Goal: Task Accomplishment & Management: Manage account settings

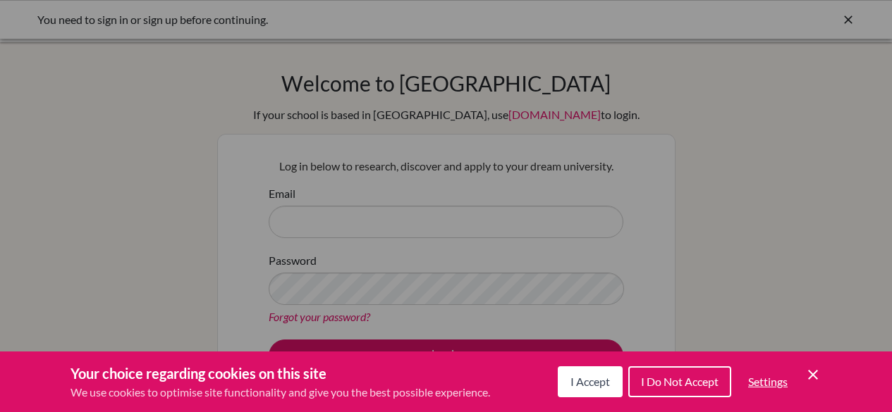
scroll to position [138, 0]
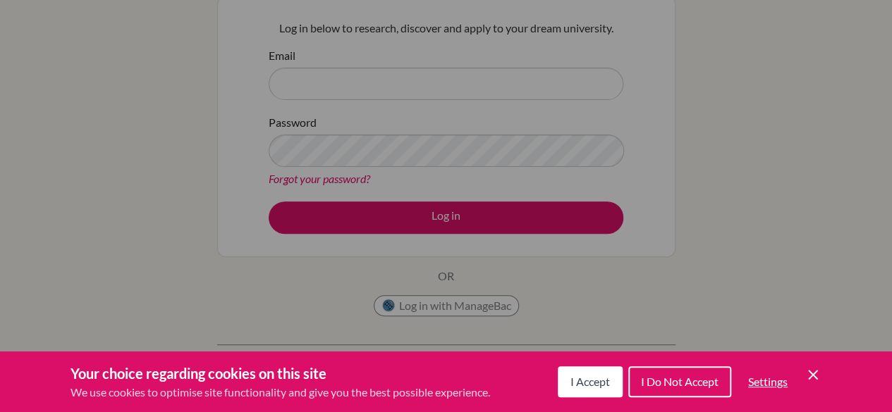
click at [666, 360] on div "Your choice regarding cookies on this site We use cookies to optimise site func…" at bounding box center [446, 382] width 892 height 61
click at [668, 381] on span "I Do Not Accept" at bounding box center [680, 381] width 78 height 13
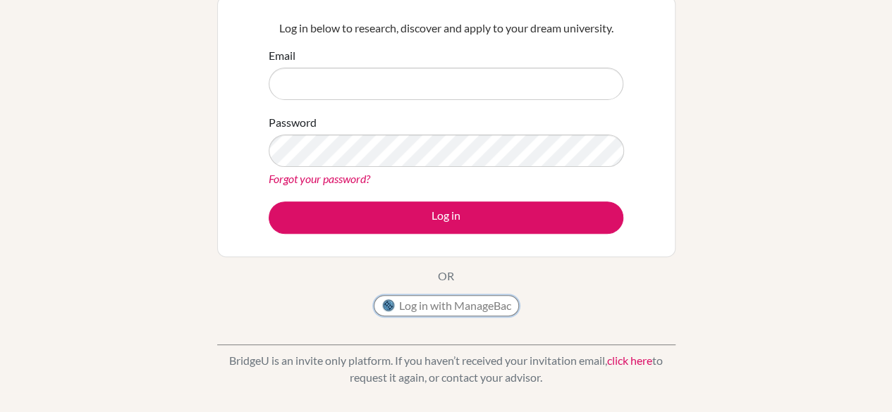
click at [484, 311] on button "Log in with ManageBac" at bounding box center [446, 305] width 145 height 21
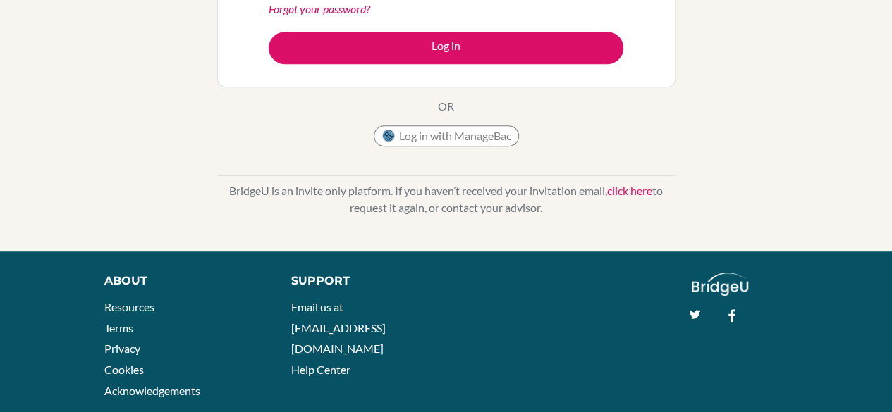
scroll to position [319, 0]
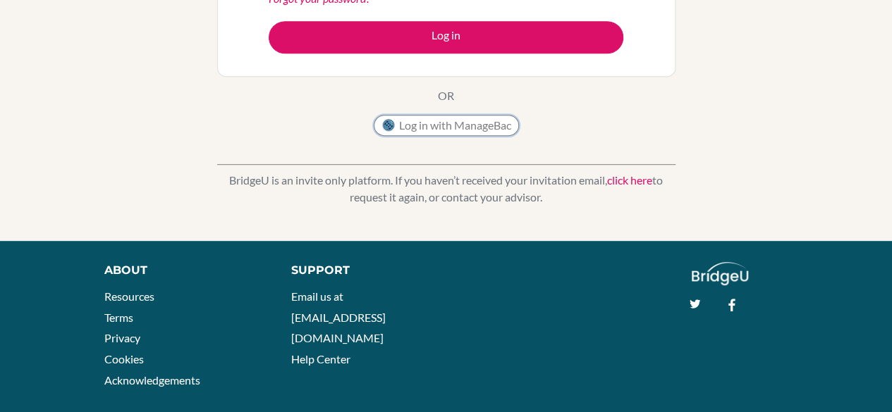
click at [410, 127] on button "Log in with ManageBac" at bounding box center [446, 125] width 145 height 21
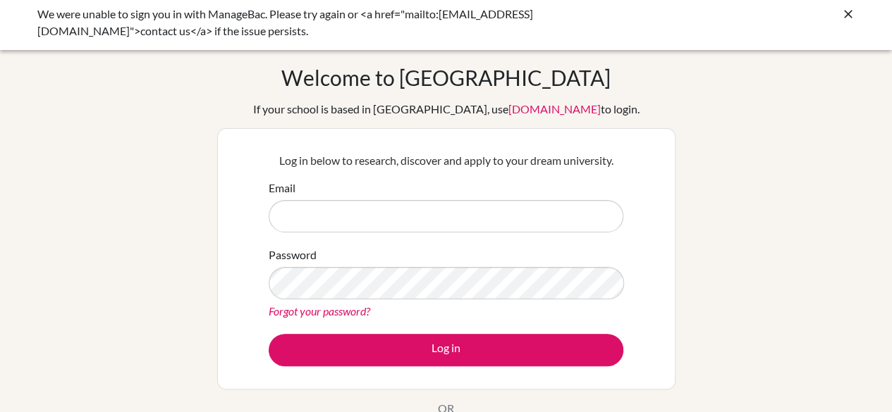
scroll to position [0, 0]
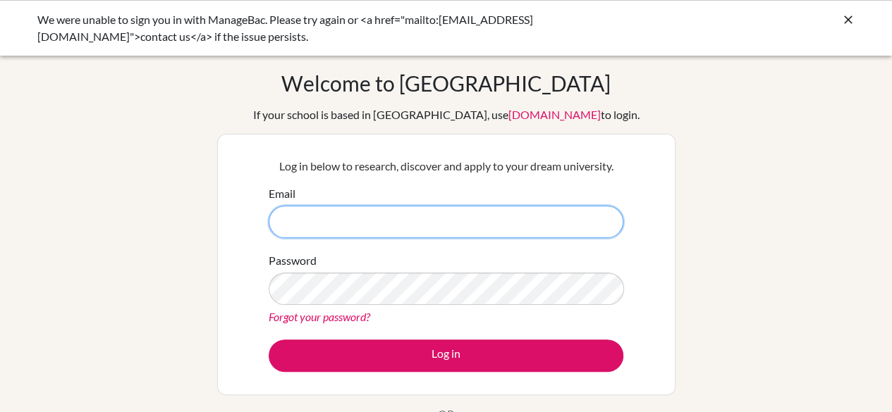
type input "[EMAIL_ADDRESS][DOMAIN_NAME]"
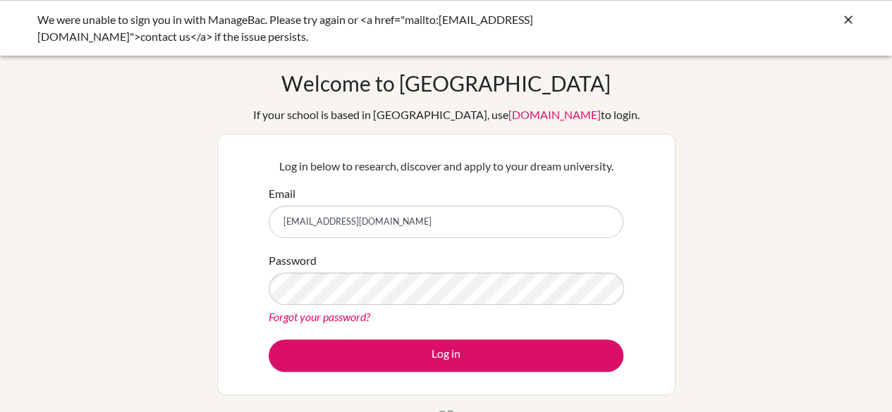
drag, startPoint x: 542, startPoint y: 240, endPoint x: 573, endPoint y: 234, distance: 32.2
click at [573, 234] on input "[EMAIL_ADDRESS][DOMAIN_NAME]" at bounding box center [446, 222] width 355 height 32
click at [448, 356] on button "Log in" at bounding box center [446, 356] width 355 height 32
